Goal: Task Accomplishment & Management: Complete application form

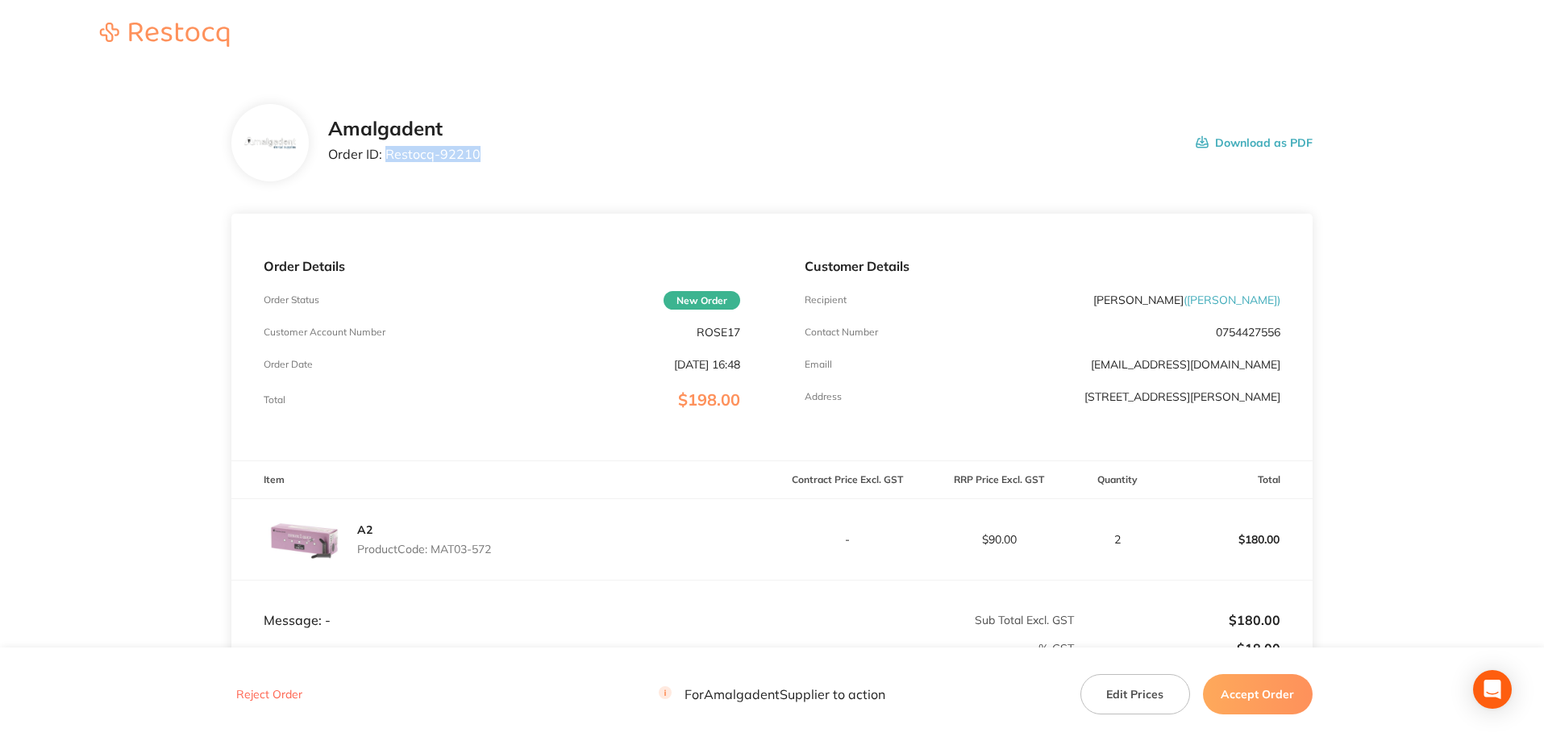
drag, startPoint x: 508, startPoint y: 158, endPoint x: 386, endPoint y: 152, distance: 121.9
click at [386, 152] on div "Amalgadent Order ID: Restocq- 92210 Download as PDF" at bounding box center [820, 143] width 985 height 50
copy p "Restocq- 92210"
drag, startPoint x: 1465, startPoint y: 312, endPoint x: 1375, endPoint y: 352, distance: 97.9
click at [1465, 312] on main "Amalgadent Order ID: Restocq- 92210 Download as PDF Order Details Order Status …" at bounding box center [772, 476] width 1544 height 809
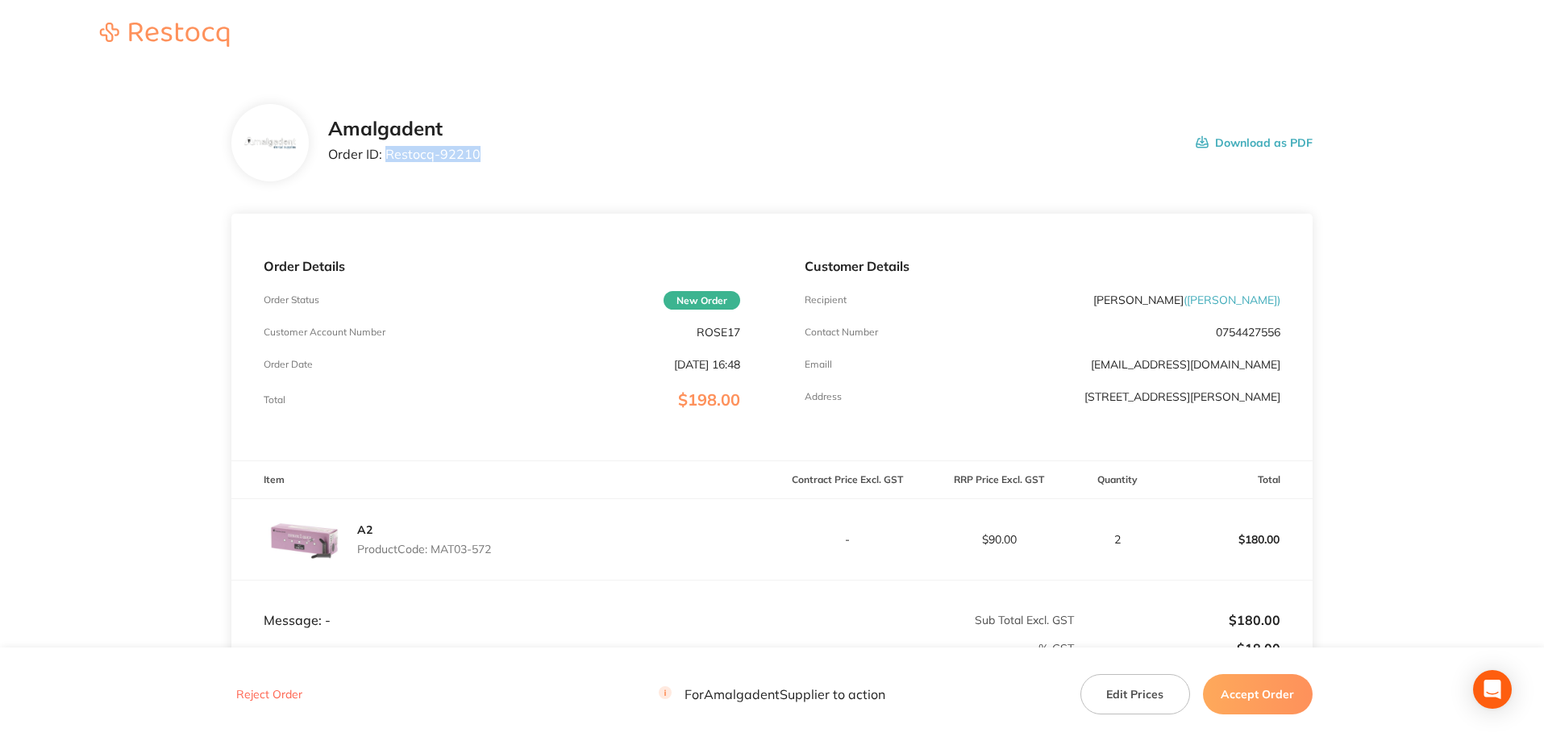
drag, startPoint x: 416, startPoint y: 159, endPoint x: 388, endPoint y: 155, distance: 28.5
click at [388, 155] on div "Amalgadent Order ID: Restocq- 92210 Download as PDF" at bounding box center [820, 143] width 985 height 50
copy p "Restocq- 92210"
click at [1027, 184] on section "Amalgadent Order ID: Restocq- 92210 Download as PDF Order Details Order Status …" at bounding box center [771, 476] width 1081 height 809
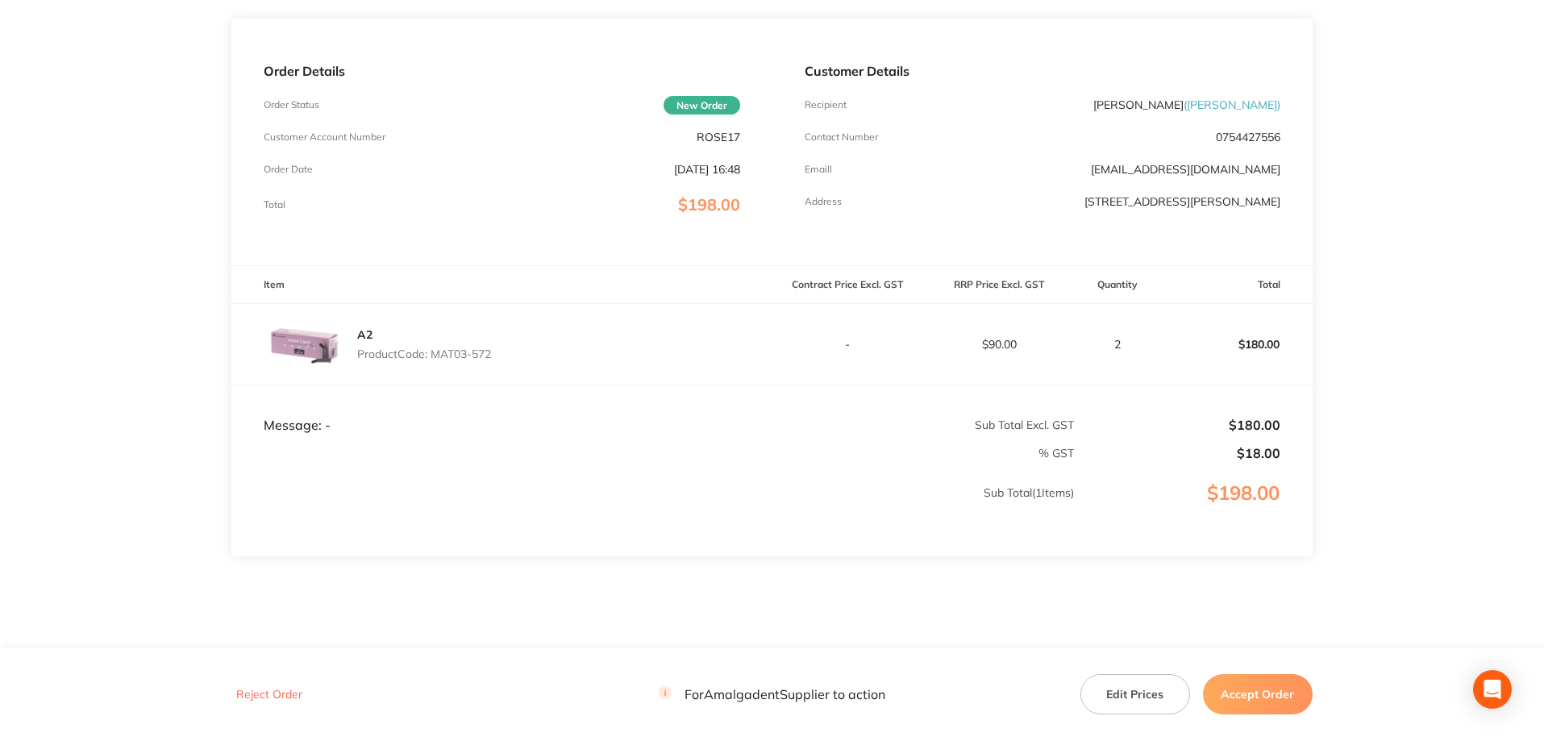
scroll to position [215, 0]
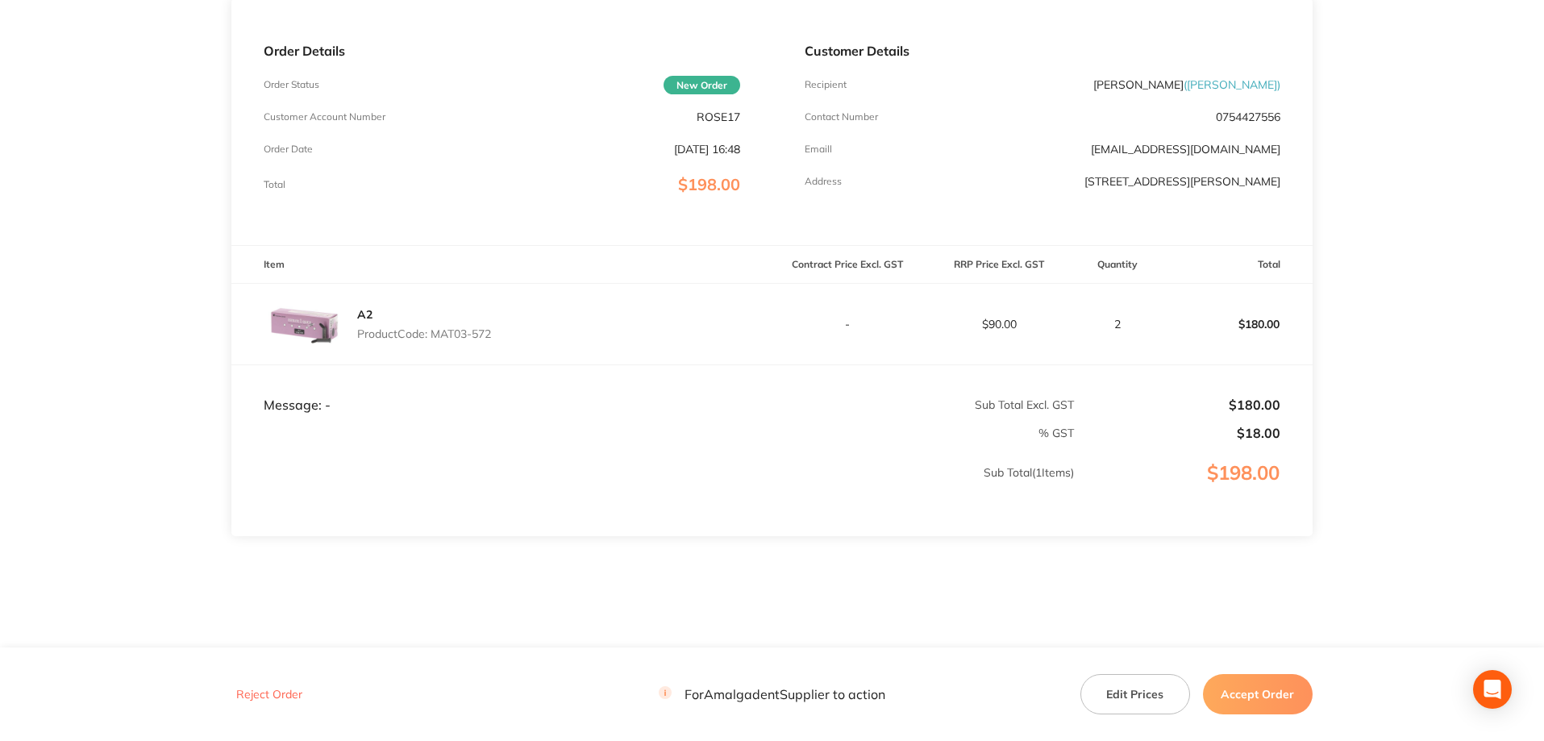
drag, startPoint x: 503, startPoint y: 335, endPoint x: 436, endPoint y: 333, distance: 67.0
click at [436, 333] on div "A2 Product Code: MAT03-572" at bounding box center [501, 324] width 540 height 81
copy p "MAT03-572"
drag, startPoint x: 1379, startPoint y: 269, endPoint x: 1354, endPoint y: 380, distance: 113.3
click at [1379, 269] on main "Amalgadent Order ID: Restocq- 92210 Download as PDF Order Details Order Status …" at bounding box center [772, 260] width 1544 height 809
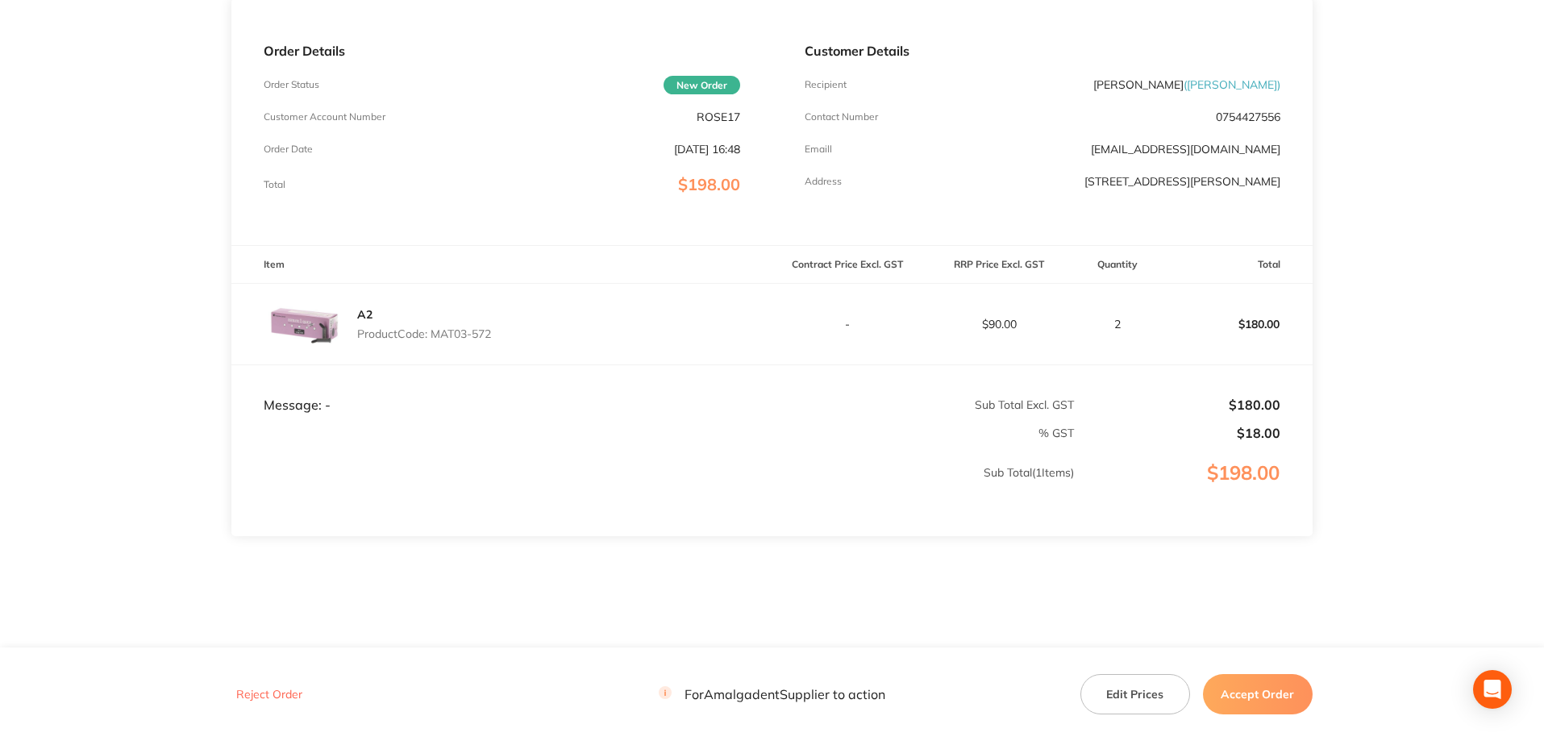
click at [1265, 692] on button "Accept Order" at bounding box center [1258, 694] width 110 height 40
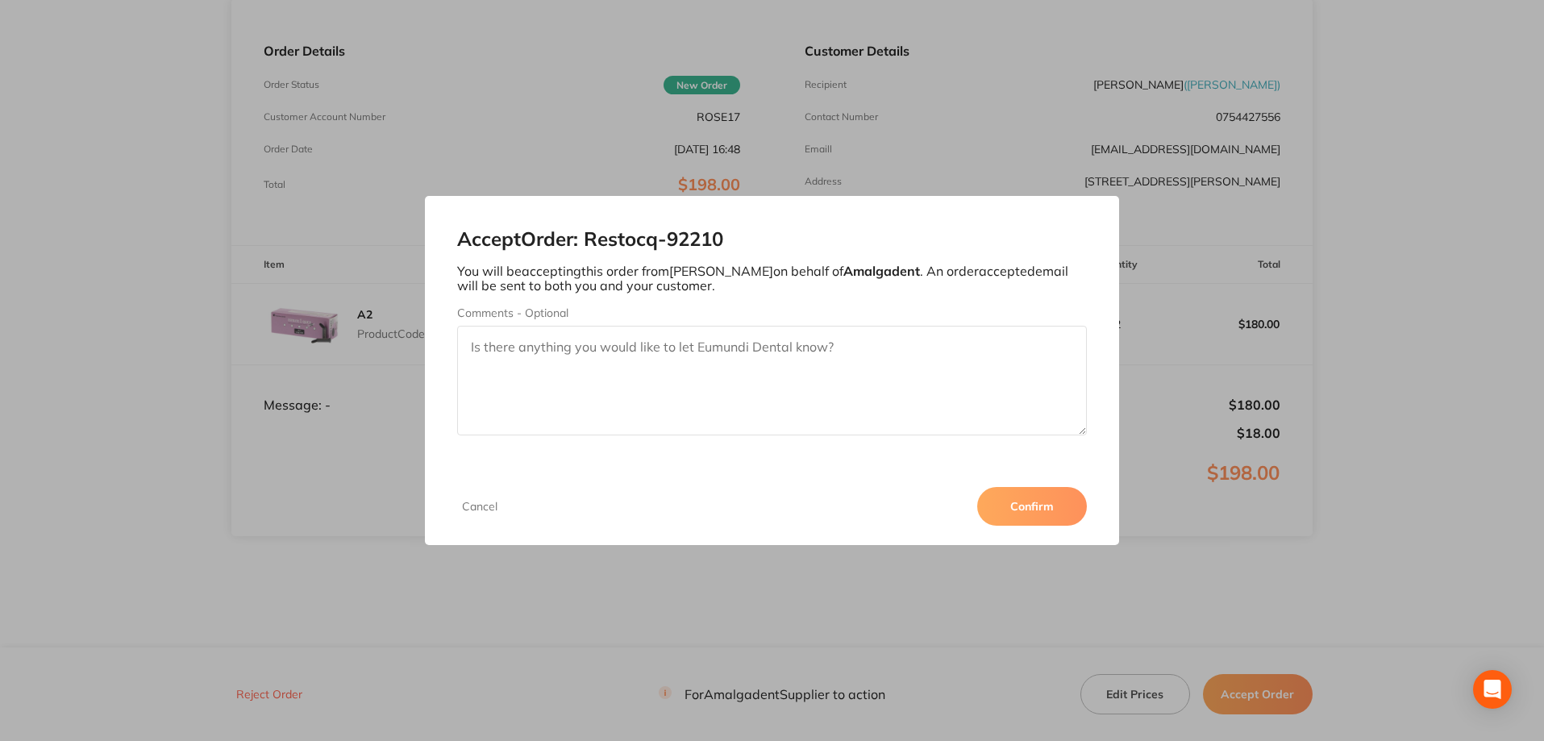
click at [1020, 510] on button "Confirm" at bounding box center [1032, 506] width 110 height 39
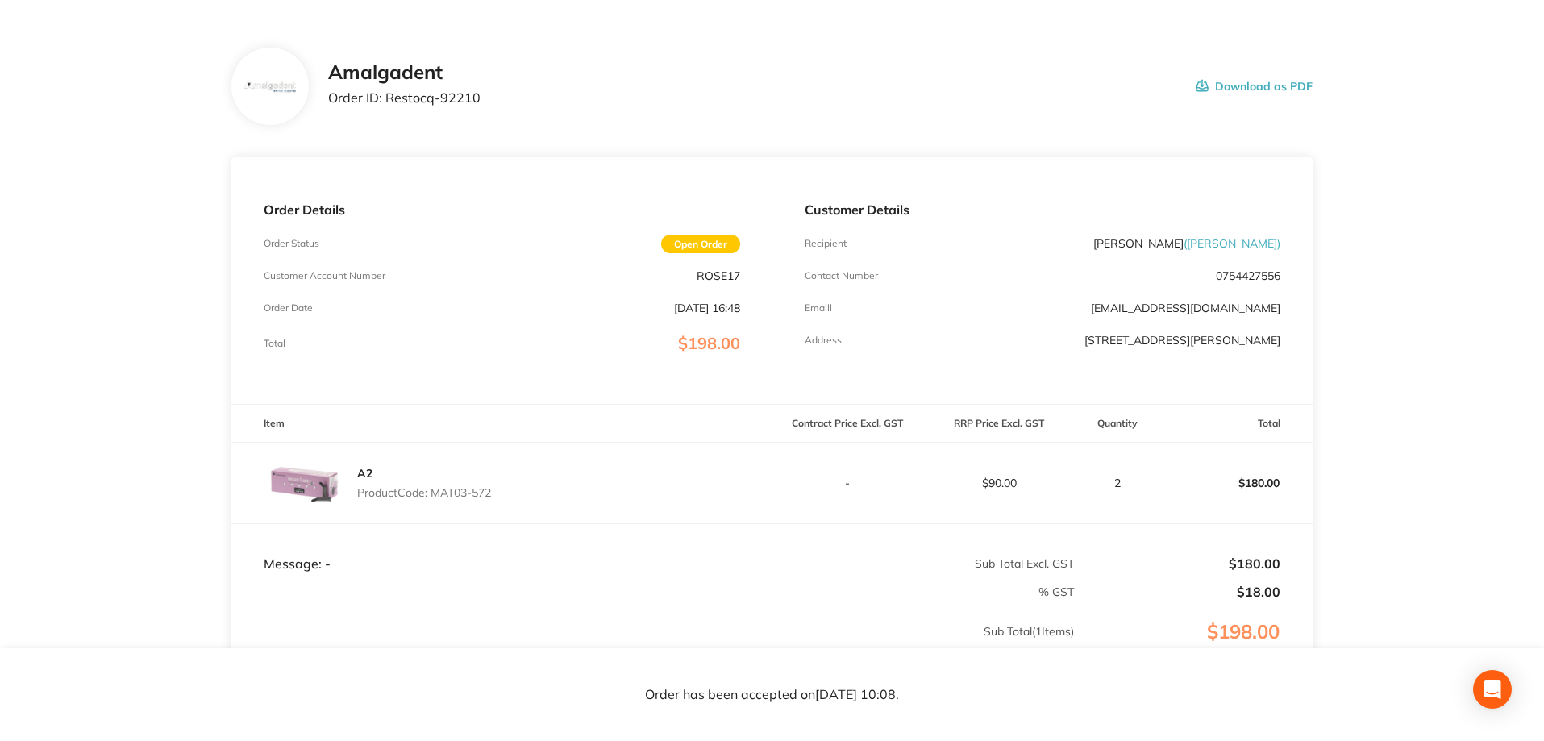
scroll to position [0, 0]
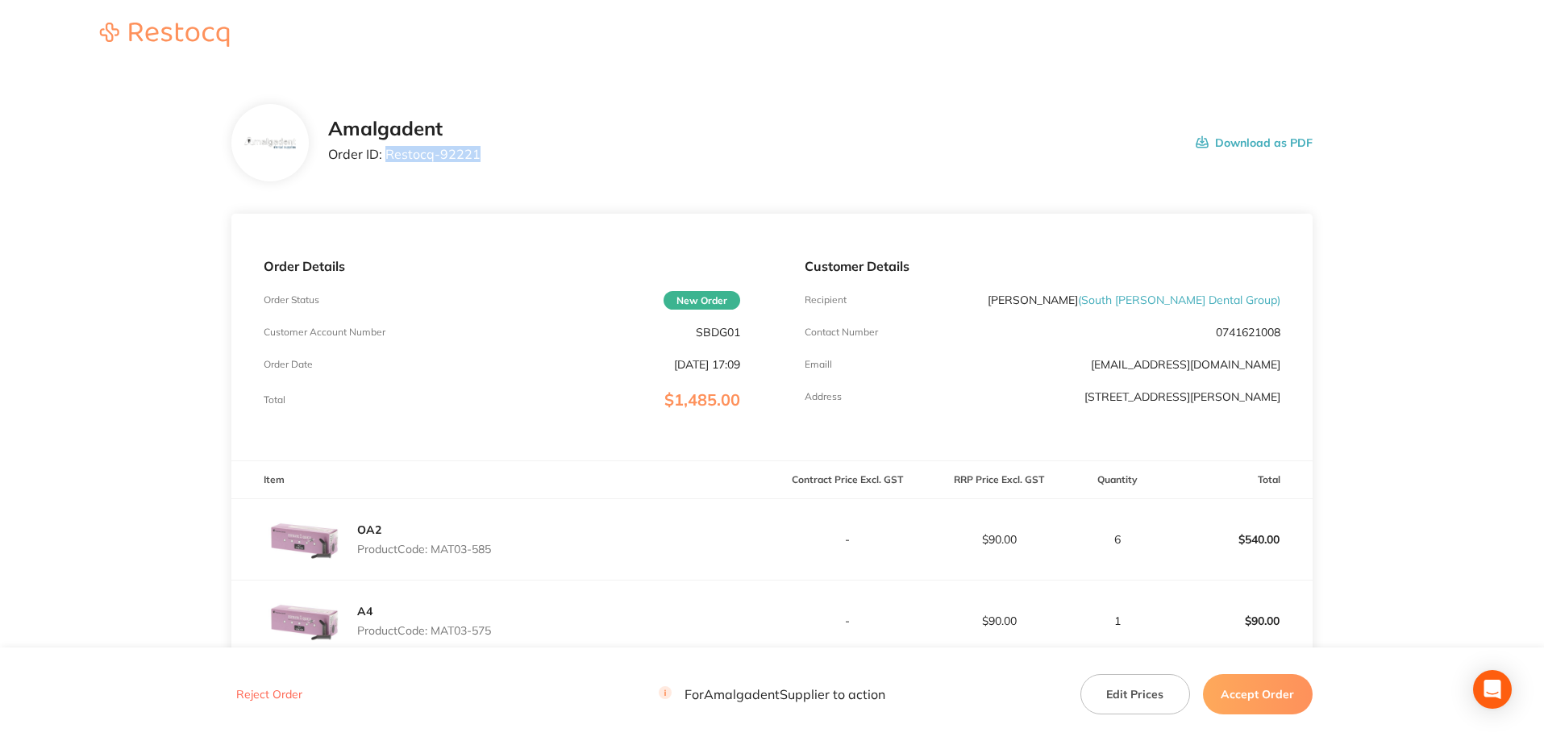
drag, startPoint x: 490, startPoint y: 152, endPoint x: 385, endPoint y: 155, distance: 104.9
click at [385, 155] on div "Amalgadent Order ID: Restocq- 92221 Download as PDF" at bounding box center [820, 143] width 985 height 50
copy p "Restocq- 92221"
click at [1411, 250] on main "Amalgadent Order ID: Restocq- 92221 Download as PDF Order Details Order Status …" at bounding box center [772, 598] width 1544 height 1053
click at [1402, 293] on main "Amalgadent Order ID: Restocq- 92221 Download as PDF Order Details Order Status …" at bounding box center [772, 598] width 1544 height 1053
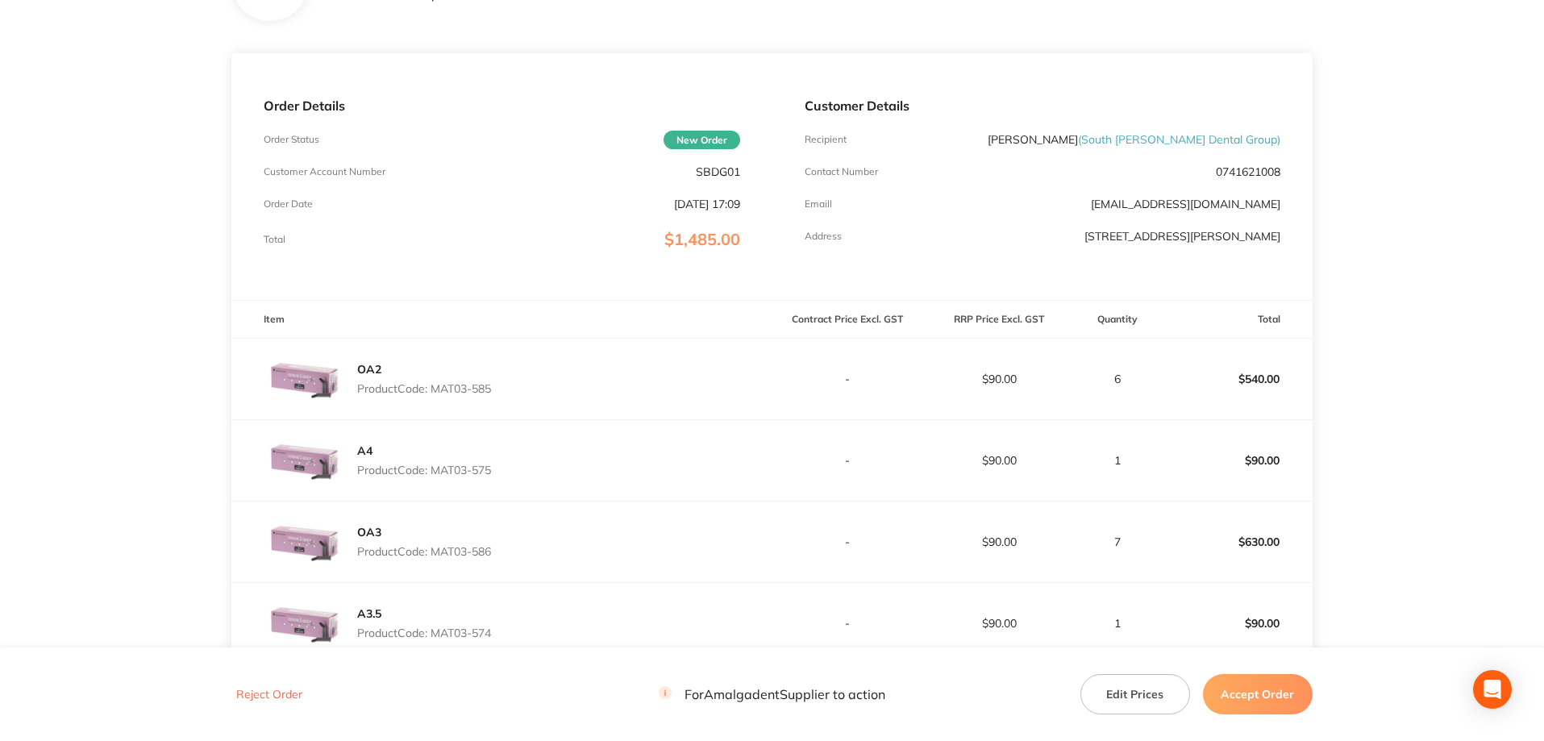
scroll to position [215, 0]
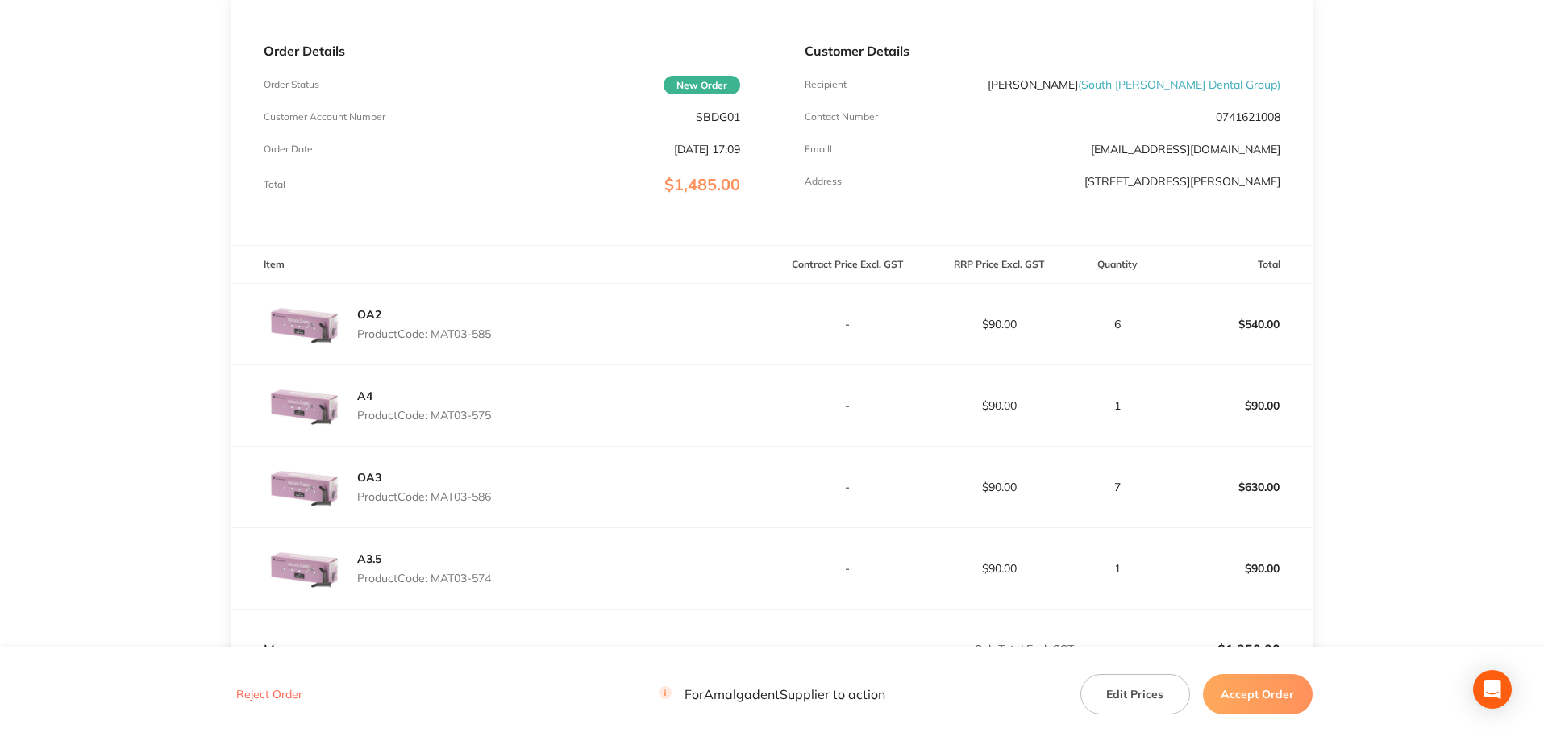
click at [515, 339] on div "OA2 Product Code: MAT03-585" at bounding box center [501, 324] width 540 height 81
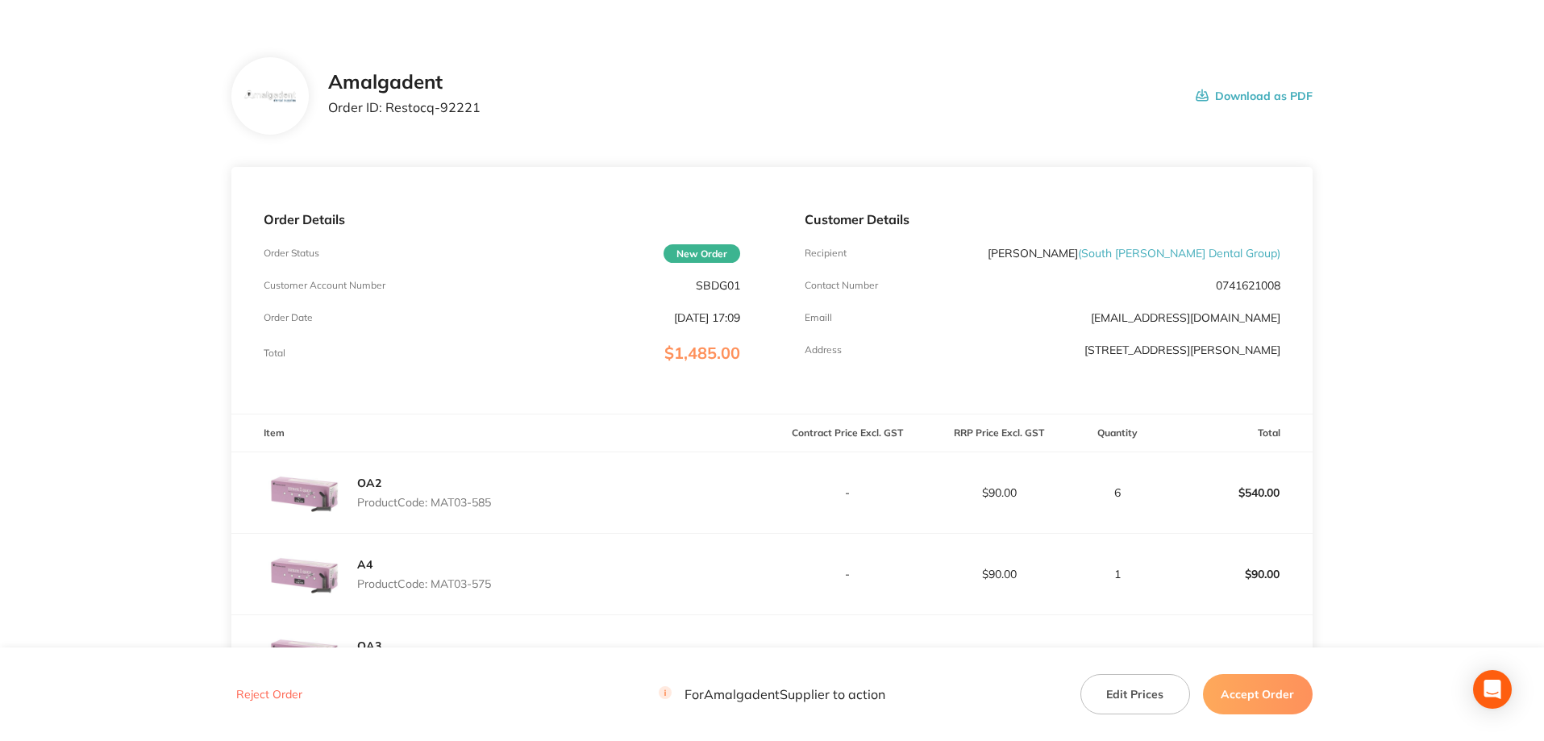
scroll to position [0, 0]
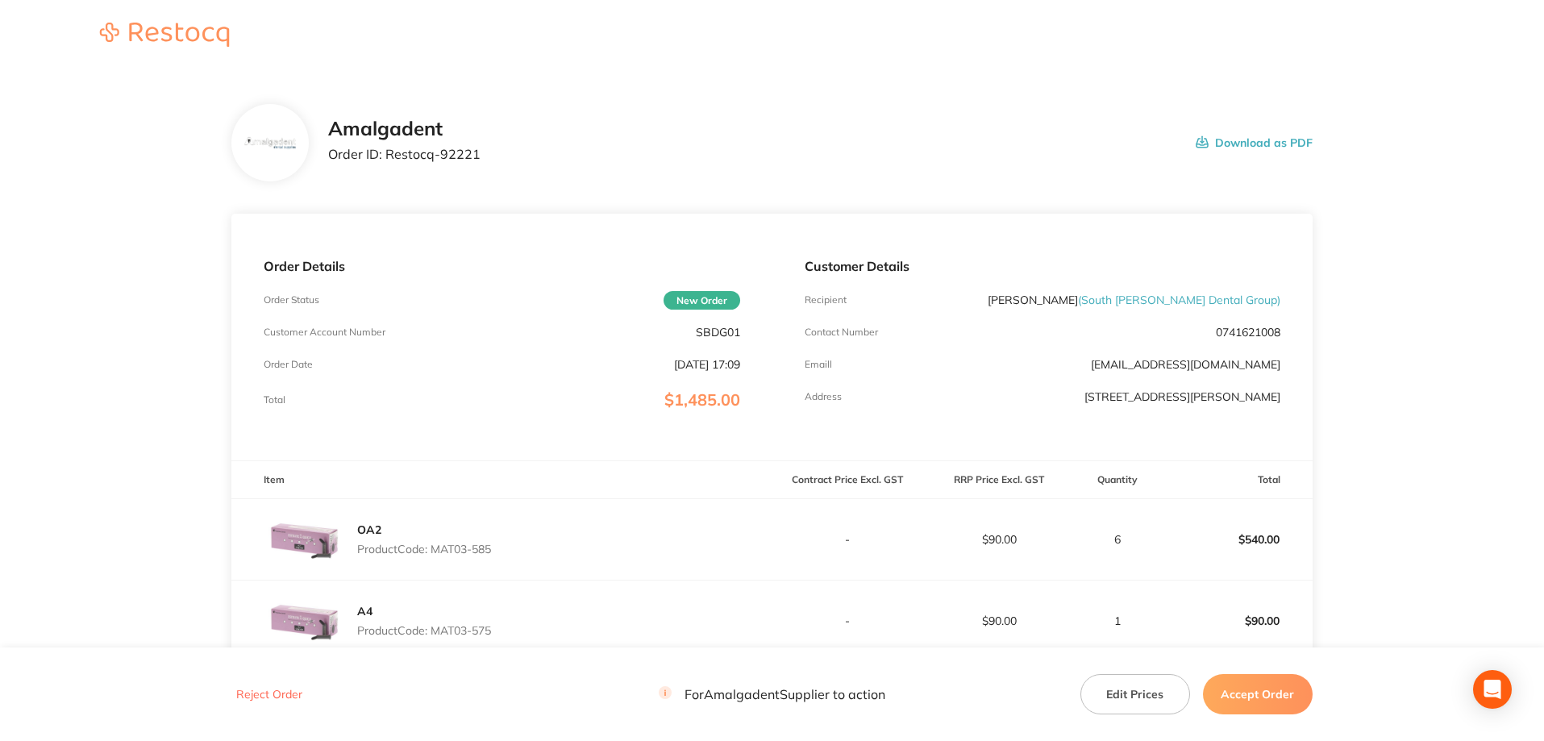
drag, startPoint x: 1374, startPoint y: 208, endPoint x: 1356, endPoint y: 212, distance: 18.2
click at [1374, 208] on main "Amalgadent Order ID: Restocq- 92221 Download as PDF Order Details Order Status …" at bounding box center [772, 598] width 1544 height 1053
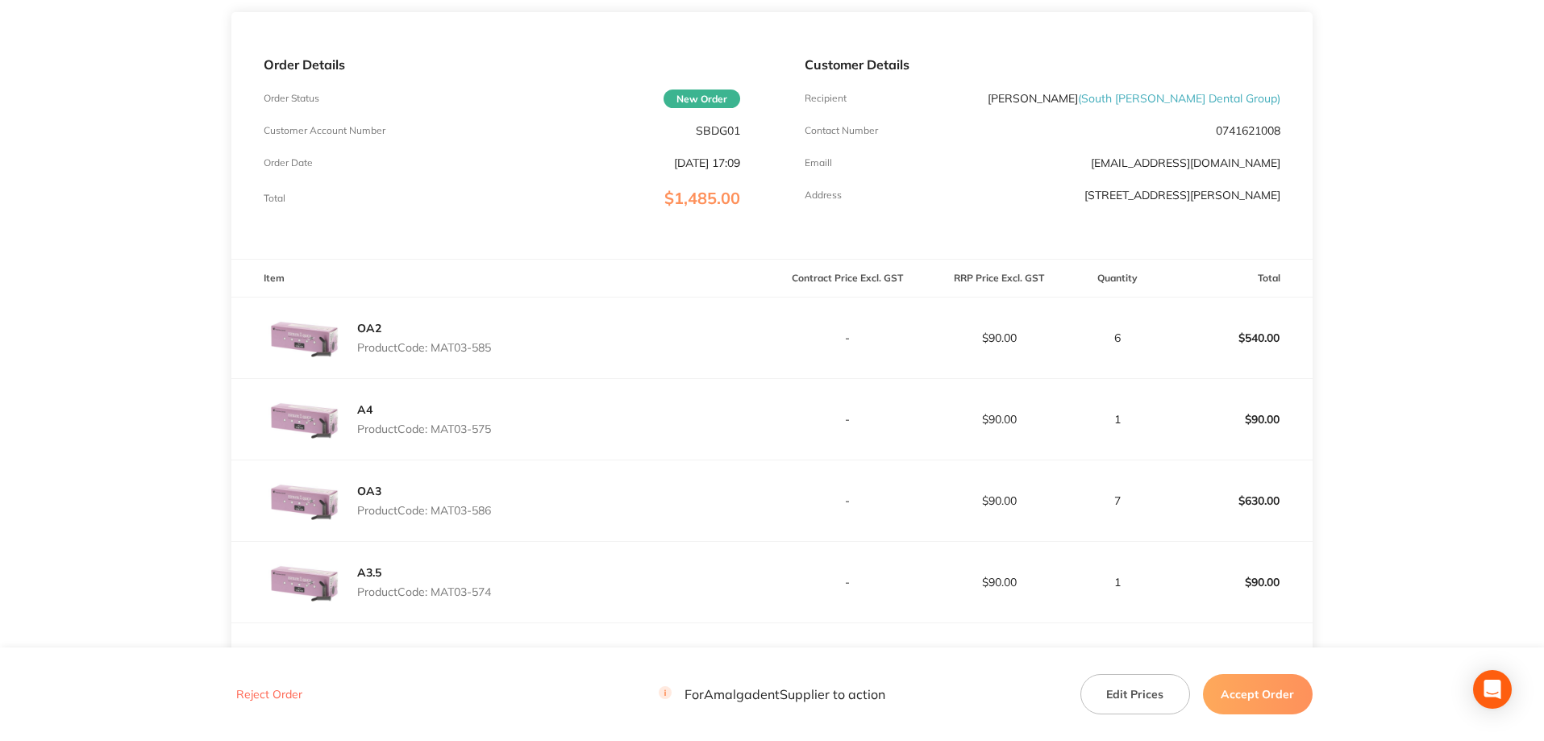
scroll to position [430, 0]
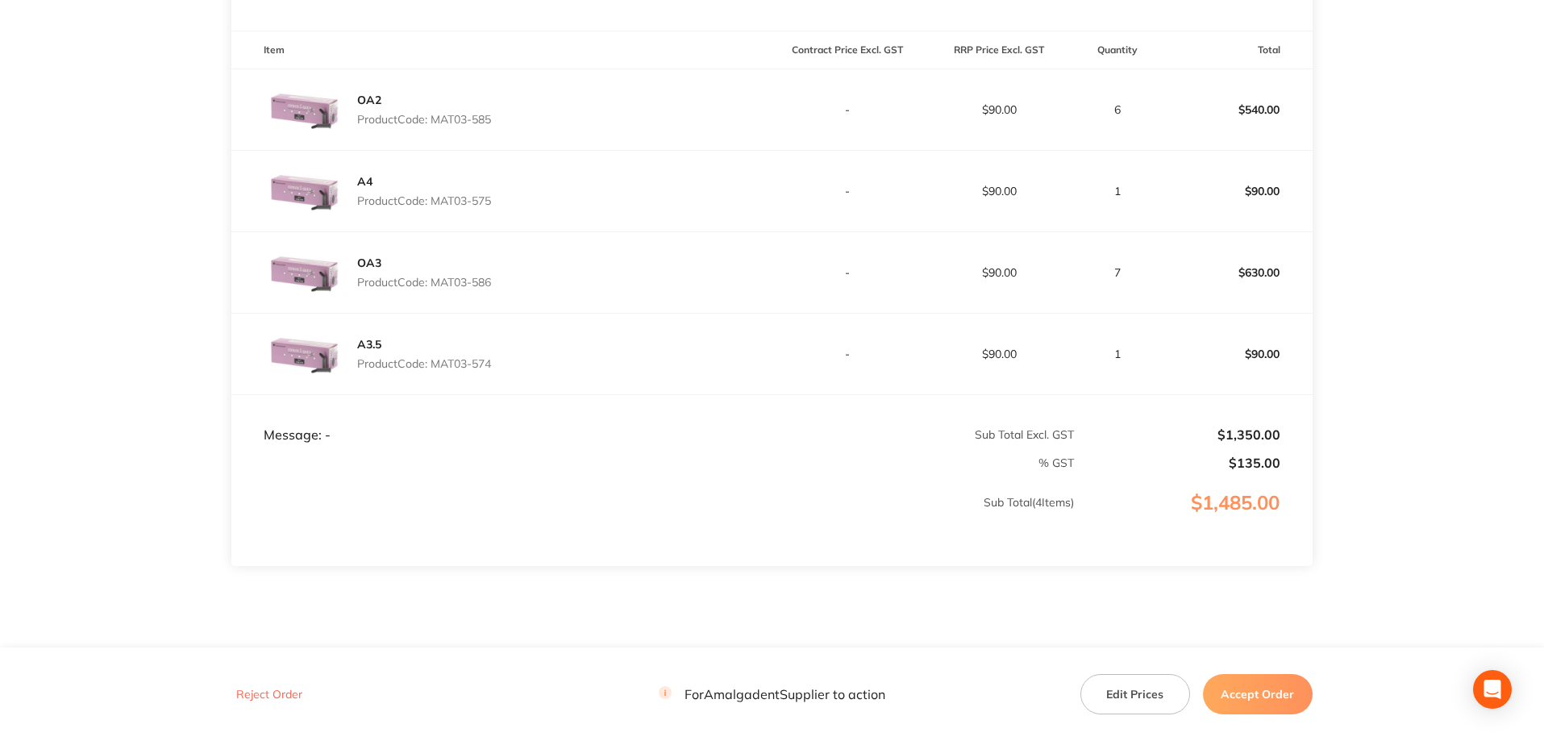
drag, startPoint x: 506, startPoint y: 118, endPoint x: 432, endPoint y: 115, distance: 73.5
click at [432, 115] on div "OA2 Product Code: MAT03-585" at bounding box center [501, 109] width 540 height 81
copy p "MAT03-585"
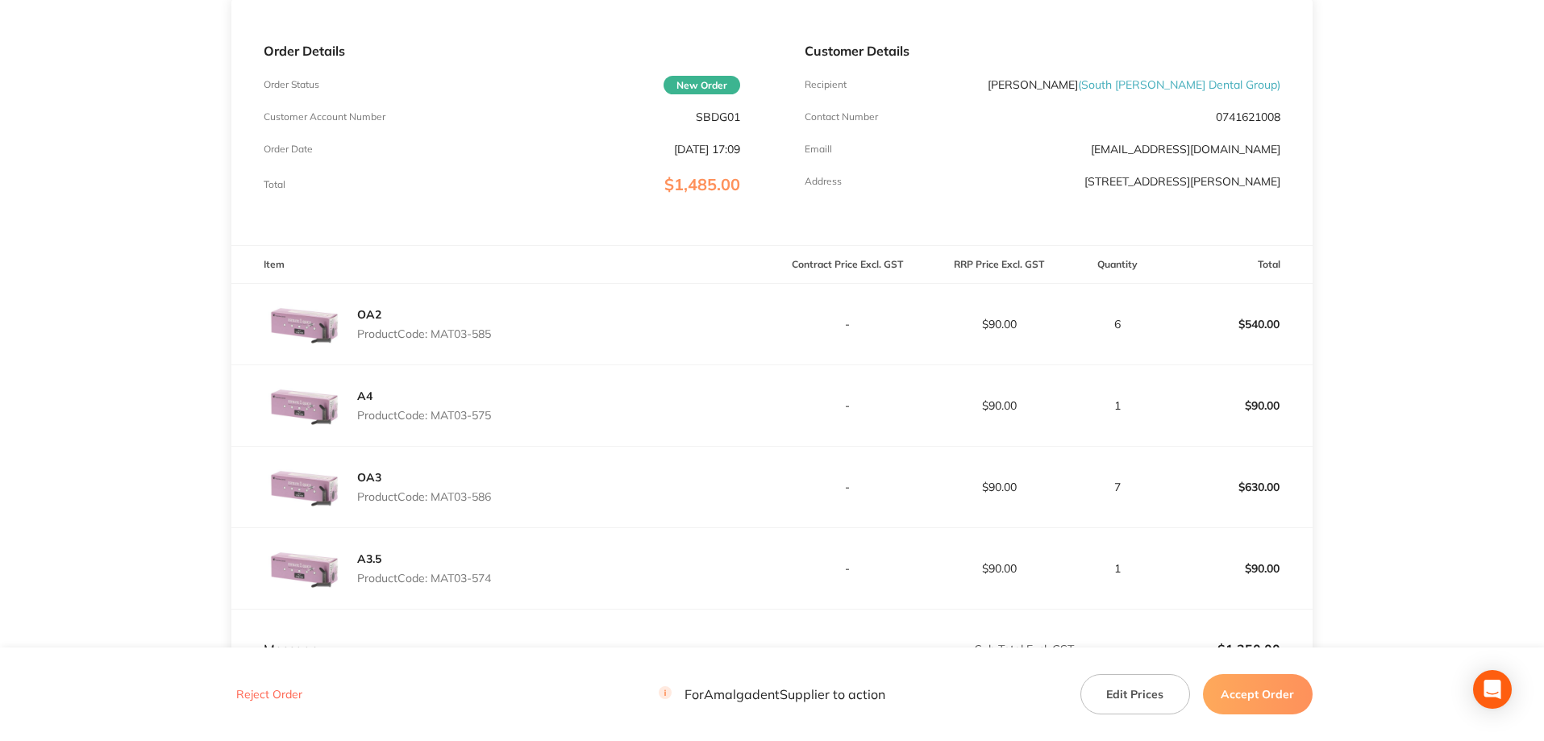
click at [79, 354] on main "Amalgadent Order ID: Restocq- 92221 Download as PDF Order Details Order Status …" at bounding box center [772, 382] width 1544 height 1053
drag, startPoint x: 500, startPoint y: 417, endPoint x: 438, endPoint y: 419, distance: 62.1
click at [438, 419] on div "A4 Product Code: MAT03-575" at bounding box center [501, 405] width 540 height 81
copy p "MAT03-575"
drag, startPoint x: 52, startPoint y: 350, endPoint x: 131, endPoint y: 365, distance: 81.1
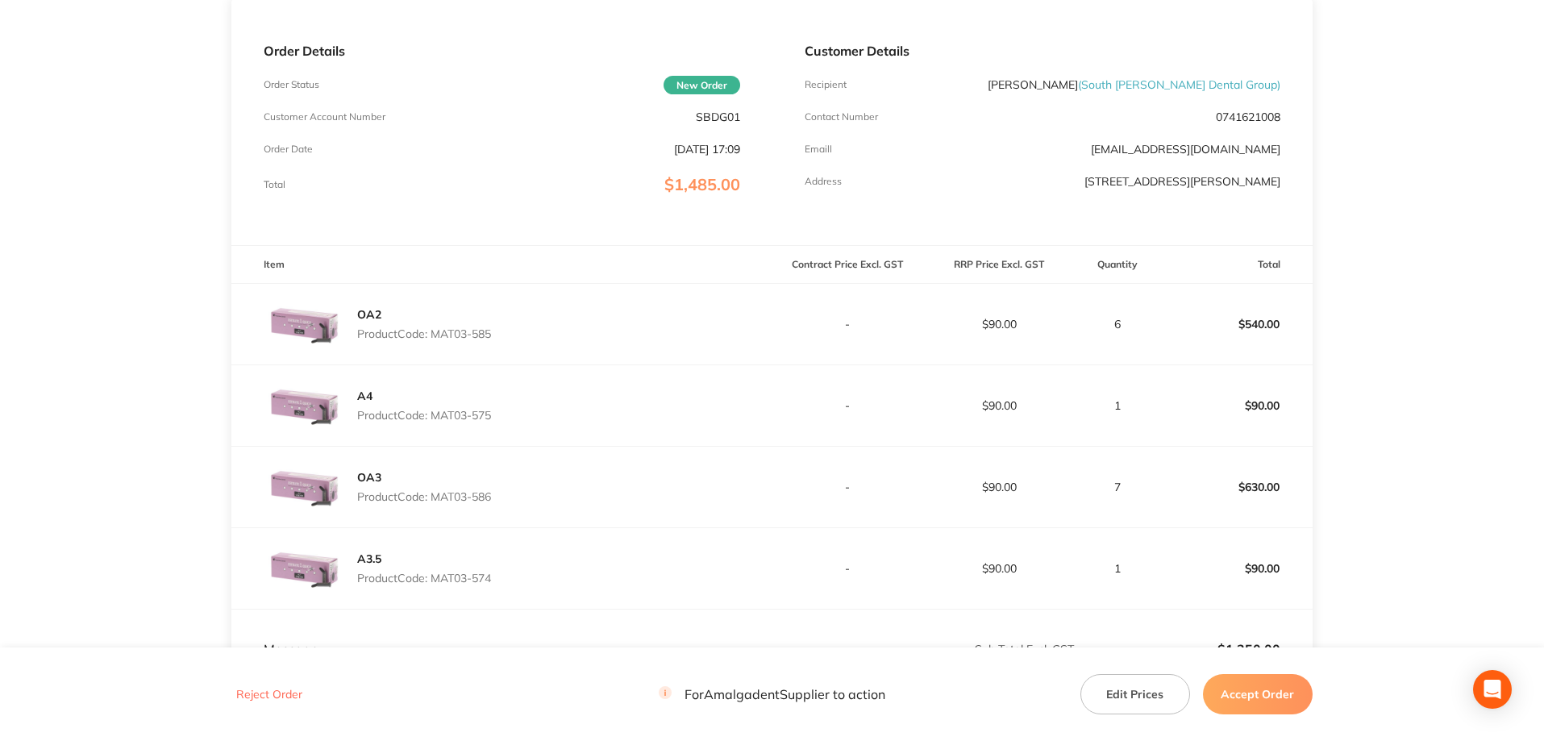
click at [52, 350] on main "Amalgadent Order ID: Restocq- 92221 Download as PDF Order Details Order Status …" at bounding box center [772, 382] width 1544 height 1053
drag, startPoint x: 479, startPoint y: 495, endPoint x: 436, endPoint y: 495, distance: 42.7
click at [436, 495] on div "OA3 Product Code: MAT03-586" at bounding box center [501, 487] width 540 height 81
copy p "MAT03-586"
click at [123, 356] on main "Amalgadent Order ID: Restocq- 92221 Download as PDF Order Details Order Status …" at bounding box center [772, 382] width 1544 height 1053
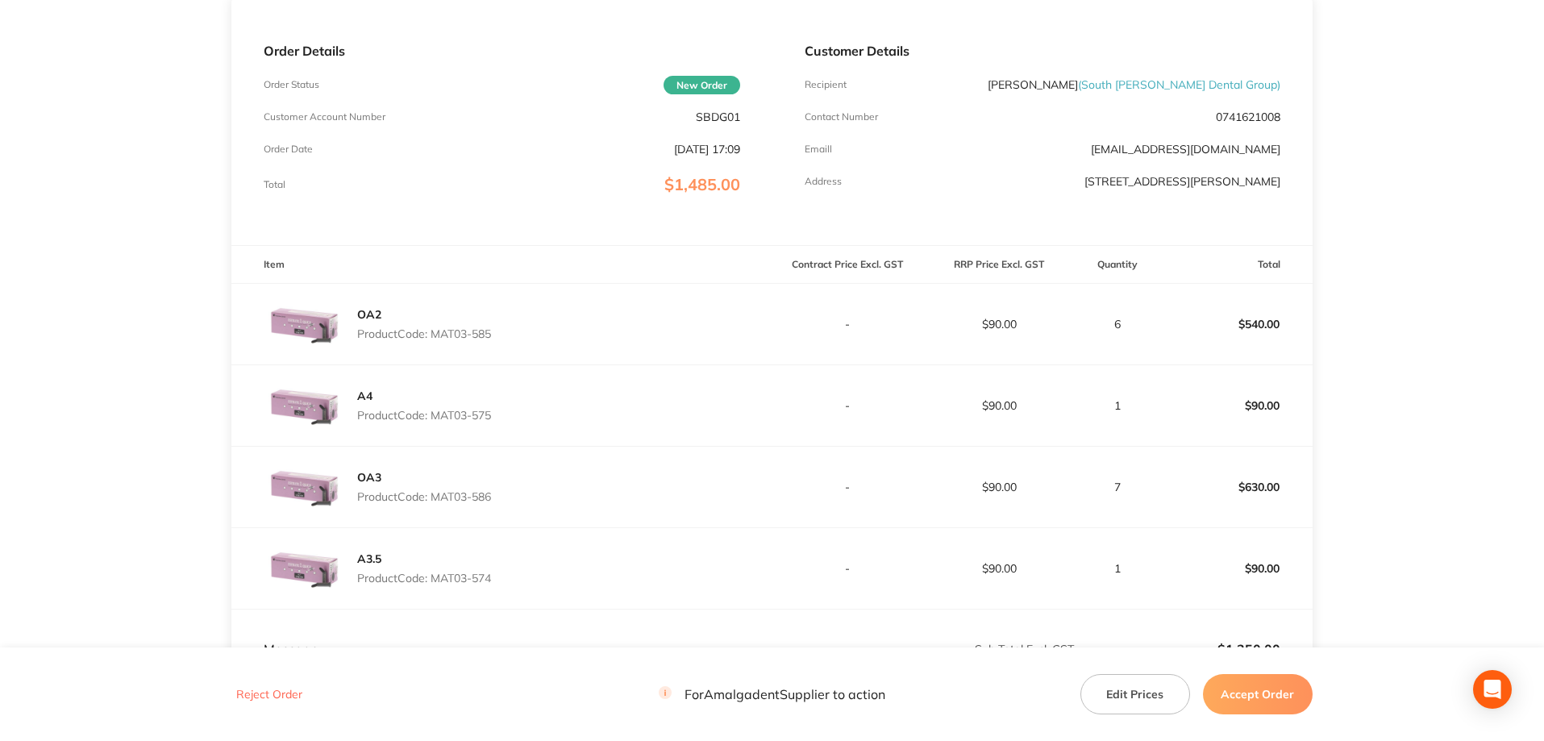
click at [127, 398] on main "Amalgadent Order ID: Restocq- 92221 Download as PDF Order Details Order Status …" at bounding box center [772, 382] width 1544 height 1053
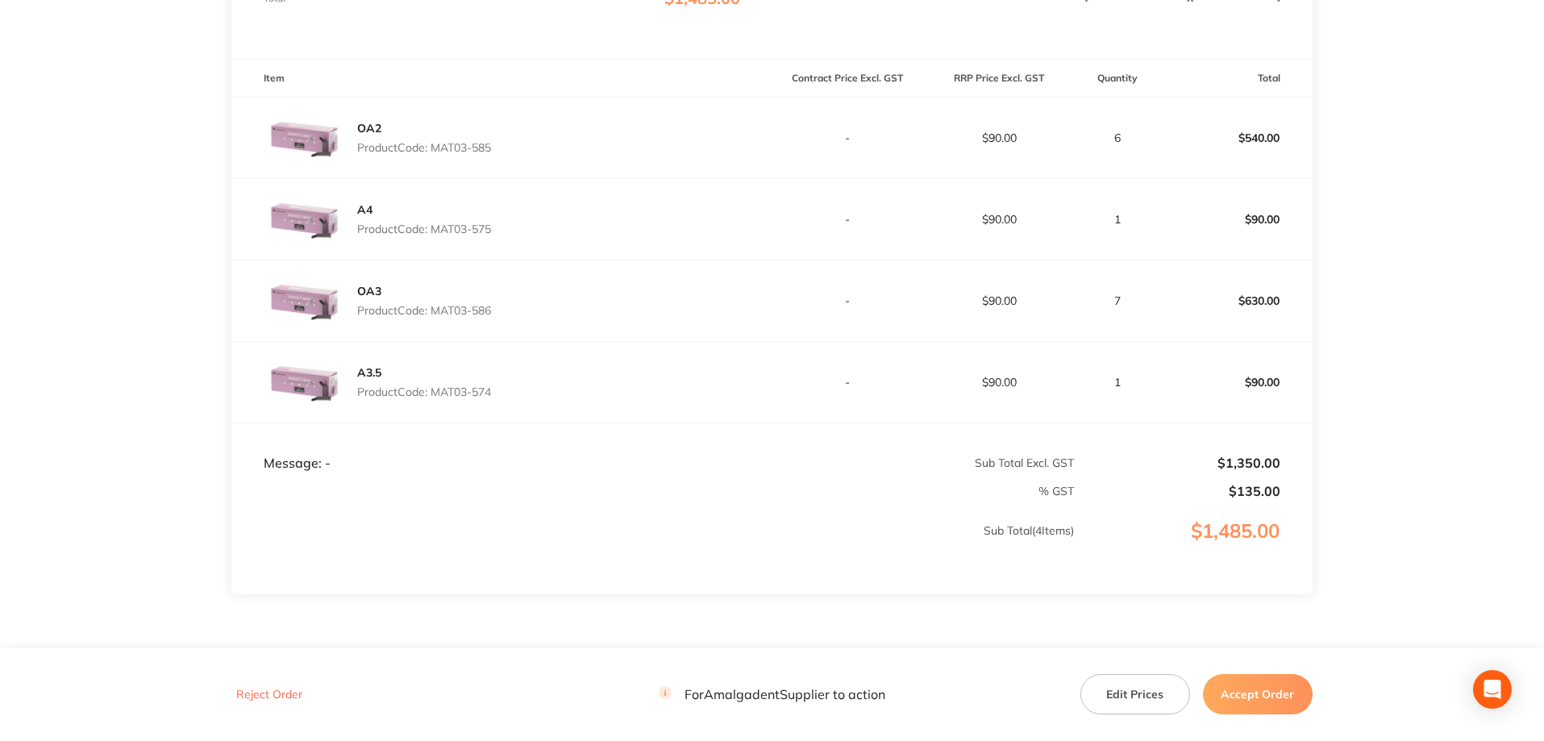
scroll to position [430, 0]
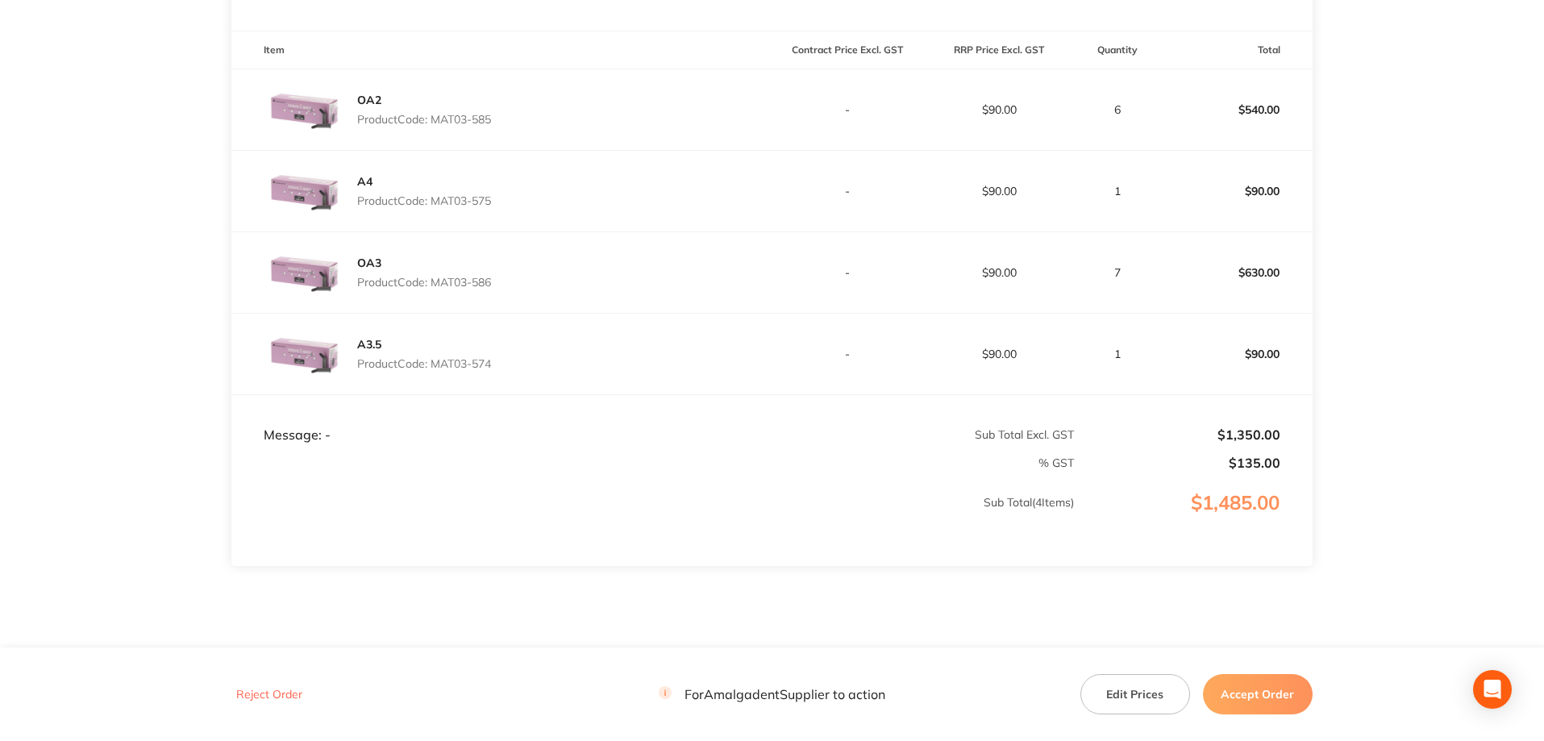
drag, startPoint x: 500, startPoint y: 365, endPoint x: 459, endPoint y: 367, distance: 41.2
click at [435, 369] on div "A3.5 Product Code: MAT03-574" at bounding box center [501, 354] width 540 height 81
copy p "MAT03-574"
click at [134, 310] on main "Amalgadent Order ID: Restocq- 92221 Download as PDF Order Details Order Status …" at bounding box center [772, 168] width 1544 height 1053
click at [1463, 287] on main "Amalgadent Order ID: Restocq- 92221 Download as PDF Order Details Order Status …" at bounding box center [772, 168] width 1544 height 1053
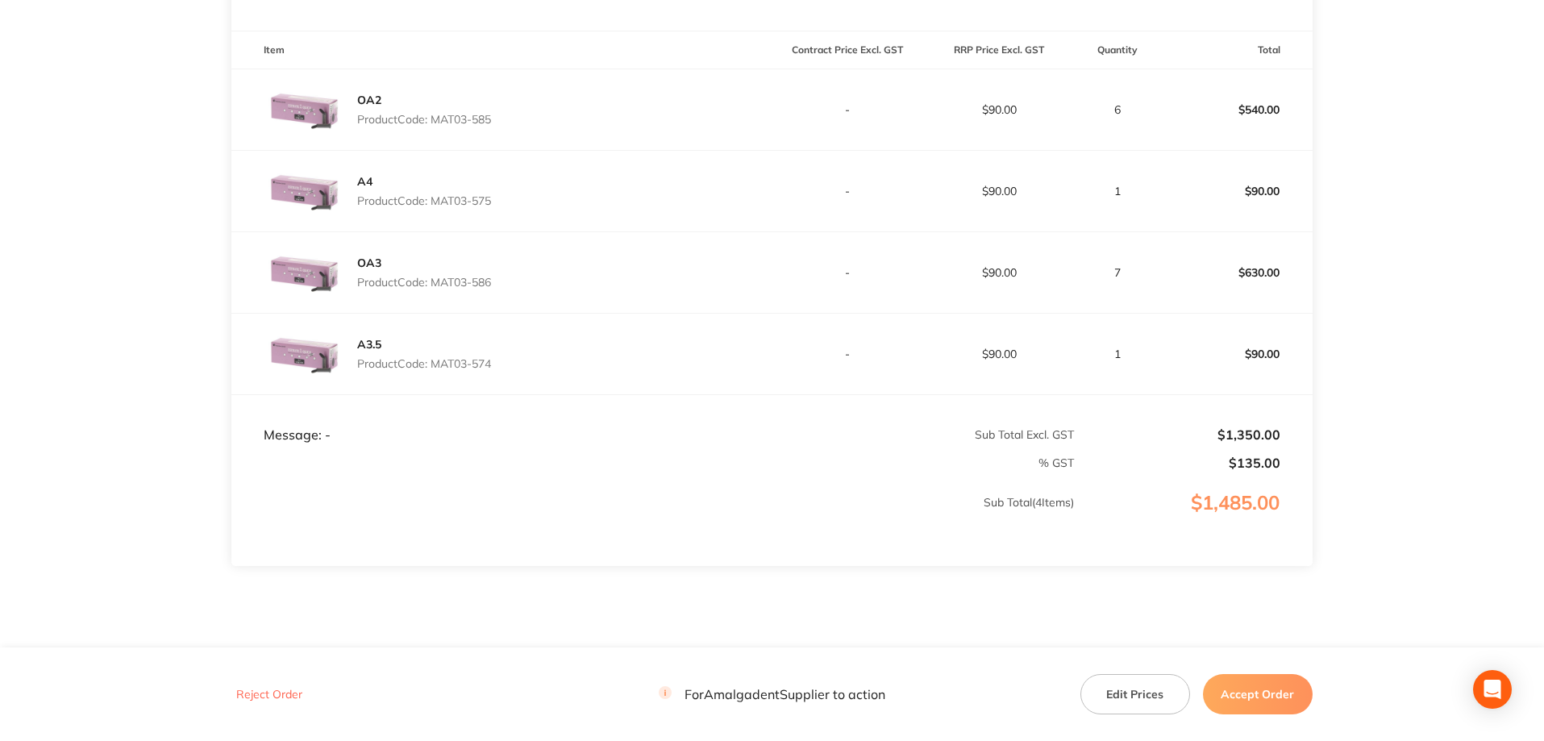
drag, startPoint x: 506, startPoint y: 198, endPoint x: 452, endPoint y: 198, distance: 54.0
click at [436, 198] on div "A4 Product Code: MAT03-575" at bounding box center [501, 191] width 540 height 81
copy p "MAT03-575"
click at [1242, 692] on button "Accept Order" at bounding box center [1258, 694] width 110 height 40
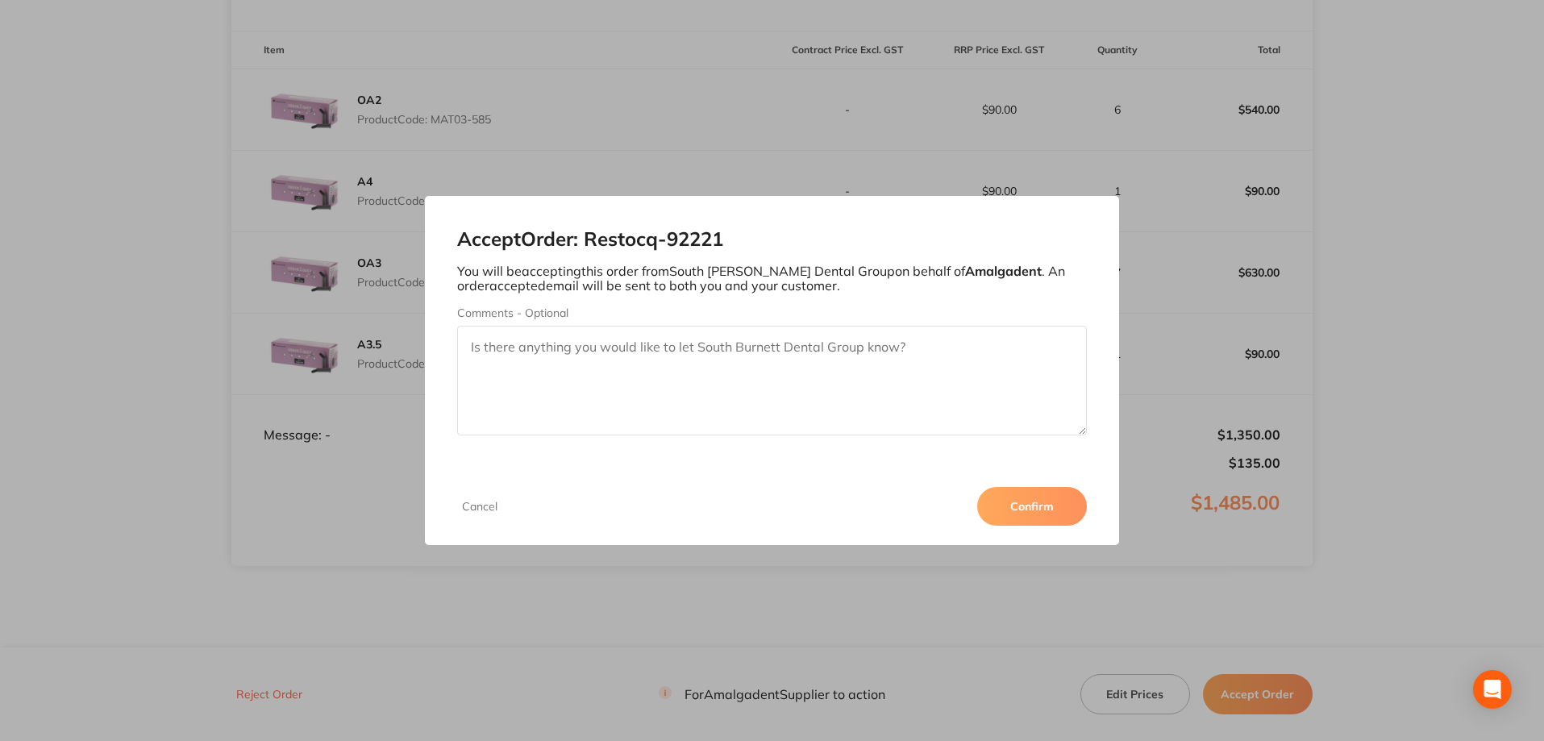
click at [672, 368] on textarea "Comments - Optional" at bounding box center [772, 381] width 631 height 110
paste textarea "MAT03-575"
type textarea "MAT03-575 on backorder eta 1 week"
click at [1036, 508] on button "Confirm" at bounding box center [1032, 506] width 110 height 39
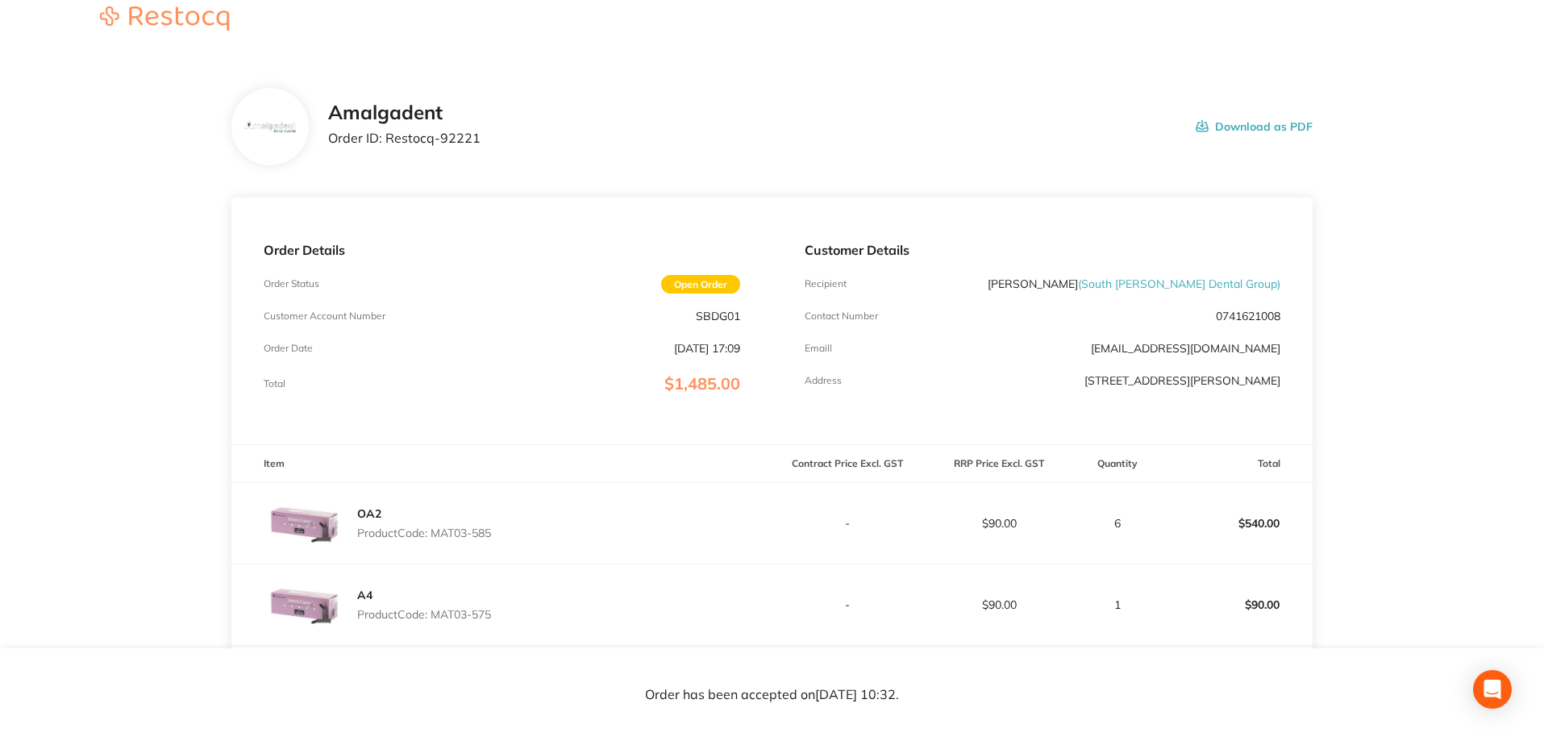
scroll to position [0, 0]
